Goal: Task Accomplishment & Management: Manage account settings

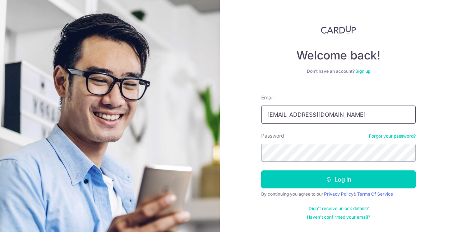
click at [336, 117] on input "[EMAIL_ADDRESS][DOMAIN_NAME]" at bounding box center [338, 114] width 155 height 18
type input "d"
type input "[EMAIL_ADDRESS][DOMAIN_NAME]"
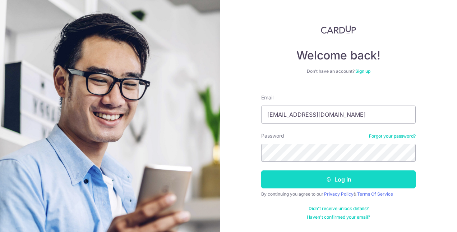
click at [316, 181] on button "Log in" at bounding box center [338, 179] width 155 height 18
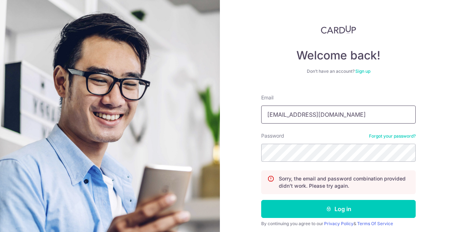
click at [323, 116] on input "[EMAIL_ADDRESS][DOMAIN_NAME]" at bounding box center [338, 114] width 155 height 18
type input "d"
click at [435, 121] on div "Welcome back! Don’t have an account? Sign up Email Password Forgot your passwor…" at bounding box center [338, 116] width 237 height 232
click at [114, 199] on section "Welcome back! Don’t have an account? Sign up Email Password Forgot your passwor…" at bounding box center [228, 116] width 457 height 232
click at [284, 114] on input "Email" at bounding box center [338, 114] width 155 height 18
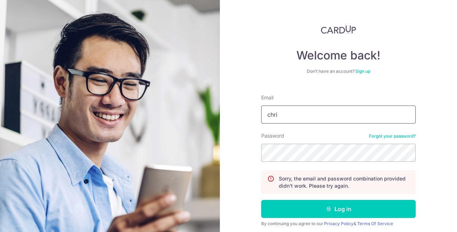
type input "chrislee7460@gmail.com"
click at [319, 136] on div "Password Forgot your password?" at bounding box center [338, 146] width 155 height 29
click at [261, 200] on button "Log in" at bounding box center [338, 209] width 155 height 18
